Goal: Transaction & Acquisition: Book appointment/travel/reservation

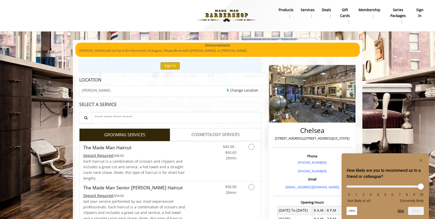
click at [422, 16] on b "sign in" at bounding box center [420, 12] width 8 height 11
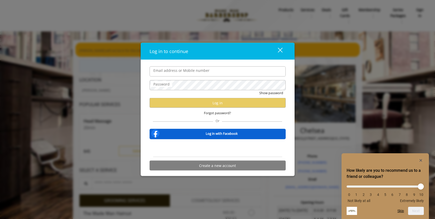
type input "**********"
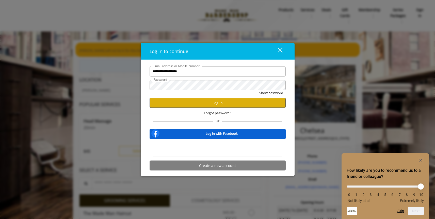
click at [259, 90] on button "Show password" at bounding box center [271, 92] width 24 height 5
click at [227, 107] on button "Log in" at bounding box center [218, 103] width 136 height 10
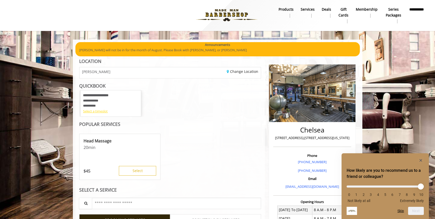
scroll to position [1, 0]
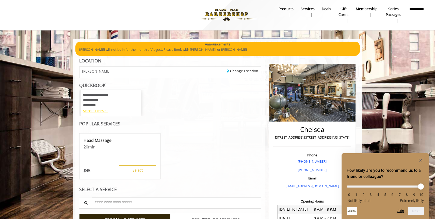
click at [100, 110] on div "Select a timeslot" at bounding box center [110, 110] width 55 height 5
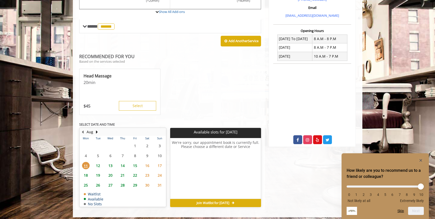
scroll to position [175, 0]
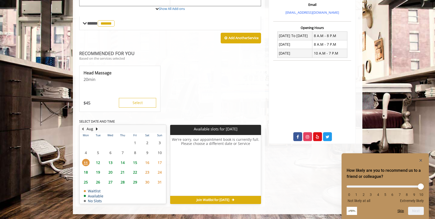
click at [122, 161] on span "14" at bounding box center [123, 162] width 8 height 7
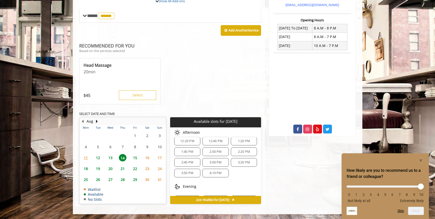
scroll to position [87, 0]
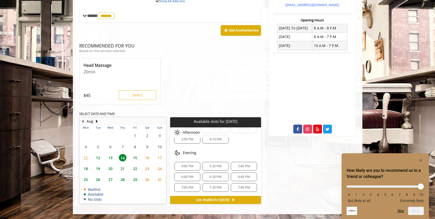
click at [242, 167] on span "5:40 PM" at bounding box center [244, 166] width 12 height 4
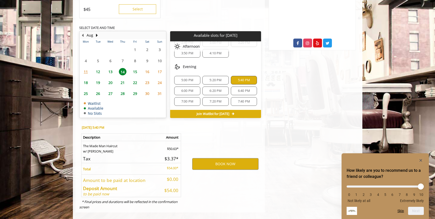
scroll to position [274, 0]
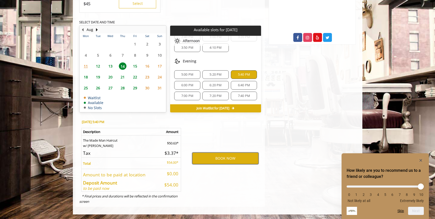
click at [237, 161] on button "BOOK NOW" at bounding box center [225, 159] width 66 height 12
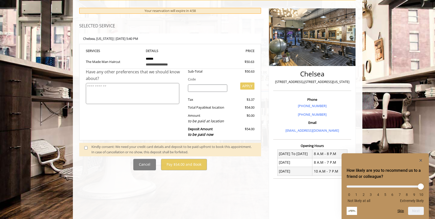
scroll to position [109, 0]
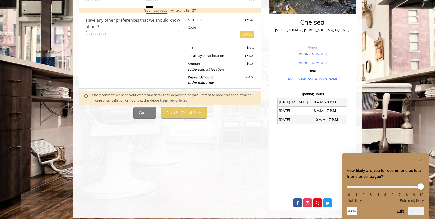
click at [85, 94] on span at bounding box center [88, 98] width 15 height 11
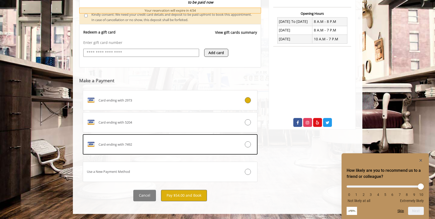
scroll to position [0, 0]
click at [187, 196] on button "Pay $54.00 and Book" at bounding box center [184, 195] width 46 height 11
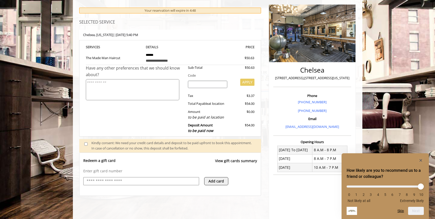
scroll to position [59, 0]
